Goal: Transaction & Acquisition: Purchase product/service

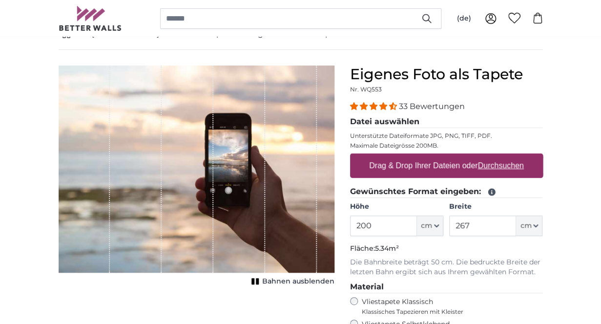
scroll to position [65, 0]
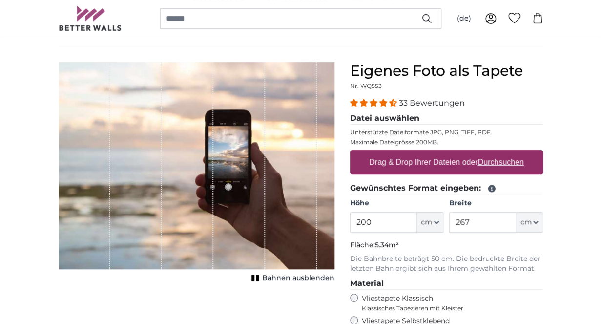
drag, startPoint x: 382, startPoint y: 224, endPoint x: 329, endPoint y: 223, distance: 53.7
click at [350, 223] on input "200" at bounding box center [383, 222] width 67 height 21
type input "300"
drag, startPoint x: 477, startPoint y: 225, endPoint x: 409, endPoint y: 224, distance: 67.9
click at [449, 224] on input "267" at bounding box center [482, 222] width 67 height 21
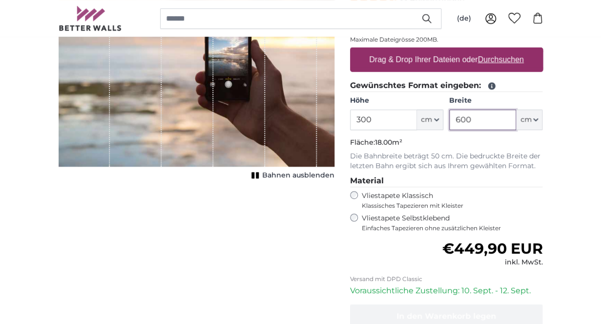
scroll to position [168, 0]
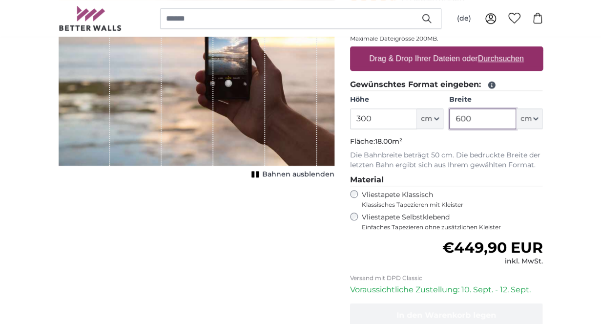
type input "600"
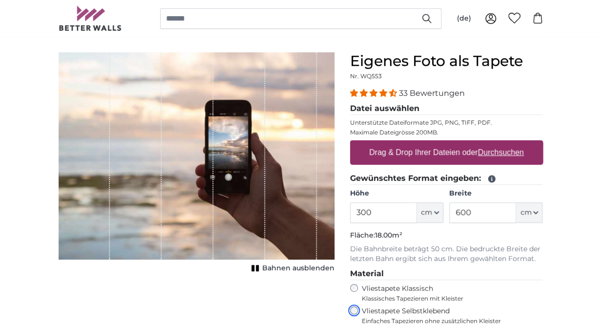
scroll to position [72, 0]
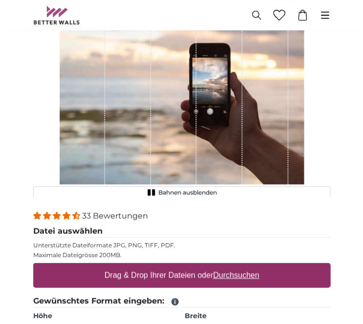
click at [231, 276] on u "Durchsuchen" at bounding box center [236, 274] width 46 height 8
click at [231, 266] on input "Drag & Drop Ihrer Dateien oder Durchsuchen" at bounding box center [181, 264] width 297 height 3
type input "**********"
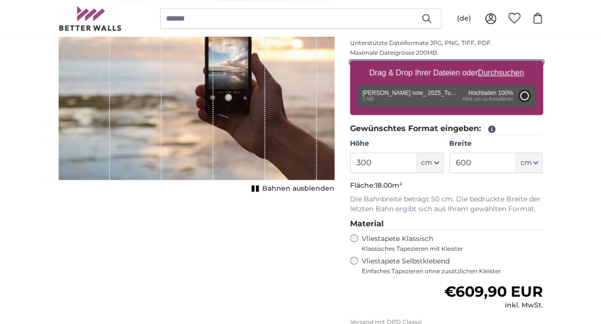
scroll to position [152, 0]
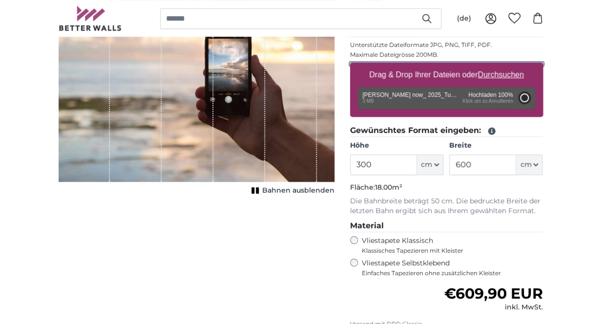
type input "200"
type input "146"
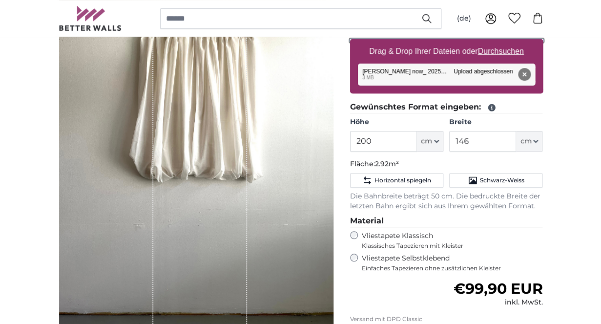
scroll to position [175, 0]
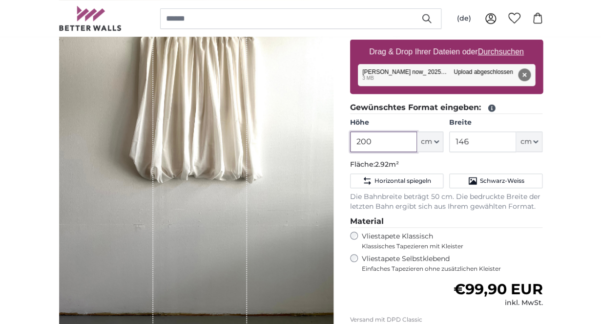
drag, startPoint x: 394, startPoint y: 145, endPoint x: 329, endPoint y: 143, distance: 65.0
click at [350, 143] on input "200" at bounding box center [383, 141] width 67 height 21
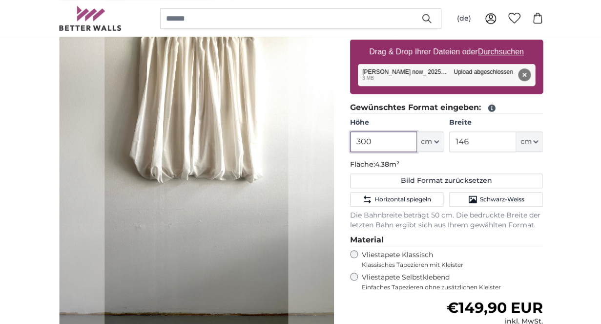
type input "300"
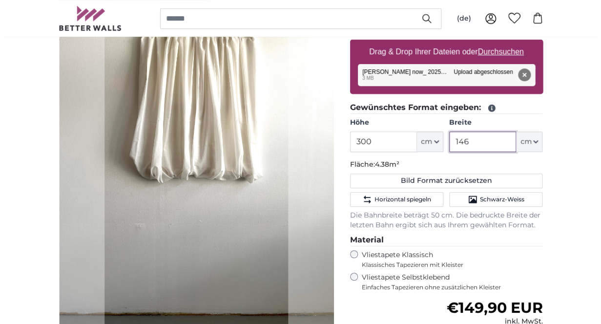
drag, startPoint x: 481, startPoint y: 141, endPoint x: 433, endPoint y: 141, distance: 47.8
click at [449, 141] on input "146" at bounding box center [482, 141] width 67 height 21
type input "600"
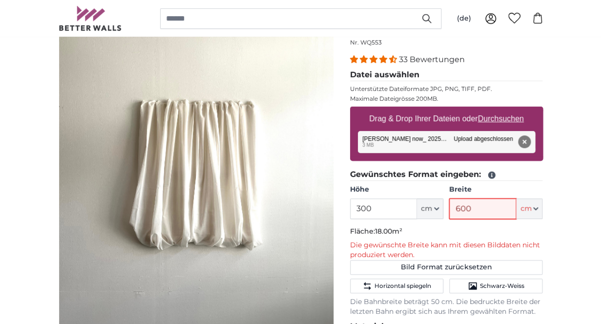
scroll to position [109, 0]
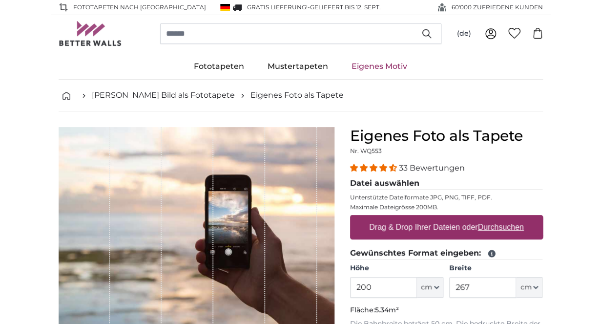
click at [506, 225] on u "Durchsuchen" at bounding box center [500, 227] width 46 height 8
click at [506, 218] on input "Drag & Drop Ihrer Dateien oder Durchsuchen" at bounding box center [446, 216] width 193 height 3
type input "**********"
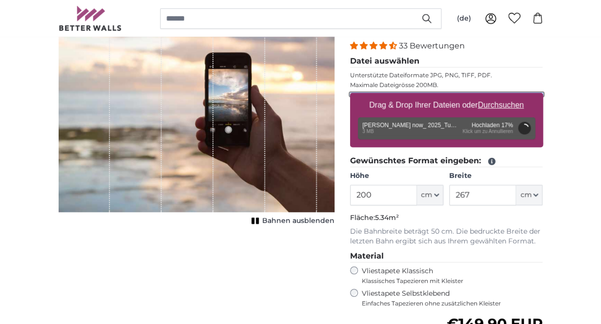
scroll to position [123, 0]
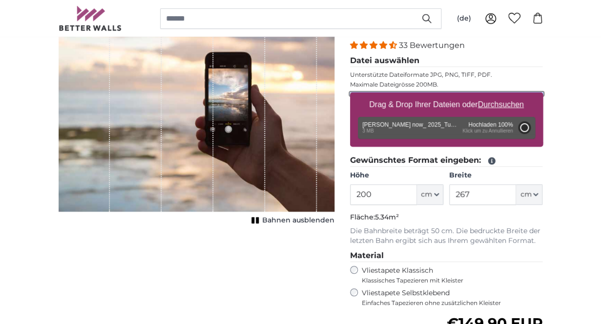
type input "146"
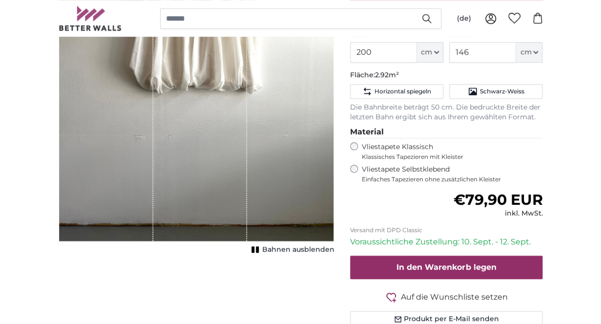
scroll to position [268, 0]
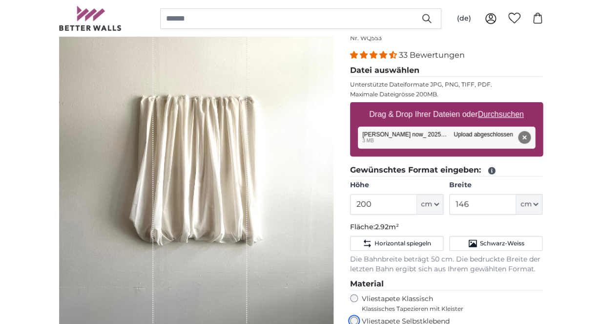
scroll to position [119, 0]
